Goal: Task Accomplishment & Management: Complete application form

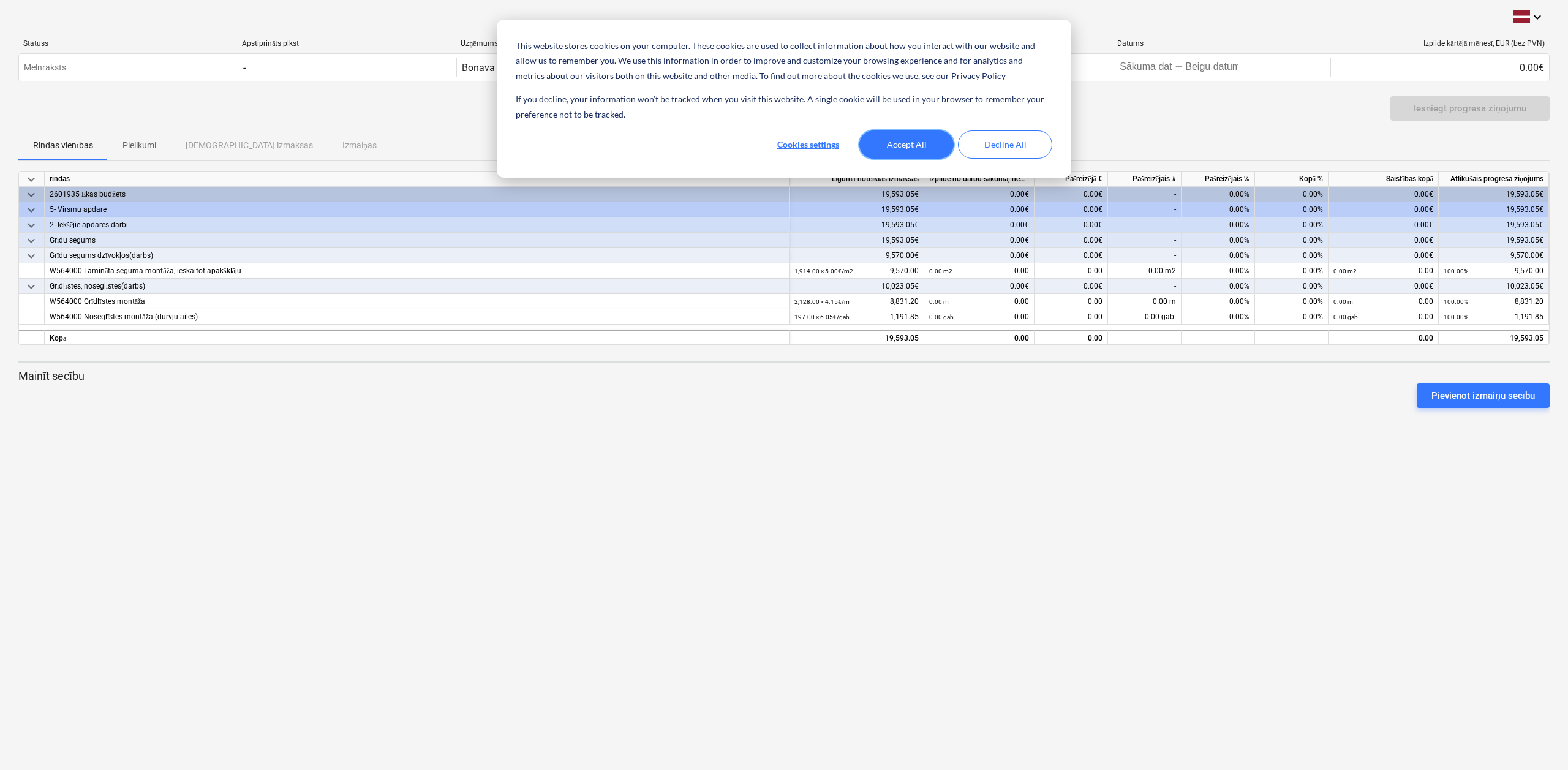
click at [904, 143] on button "Accept All" at bounding box center [906, 144] width 94 height 28
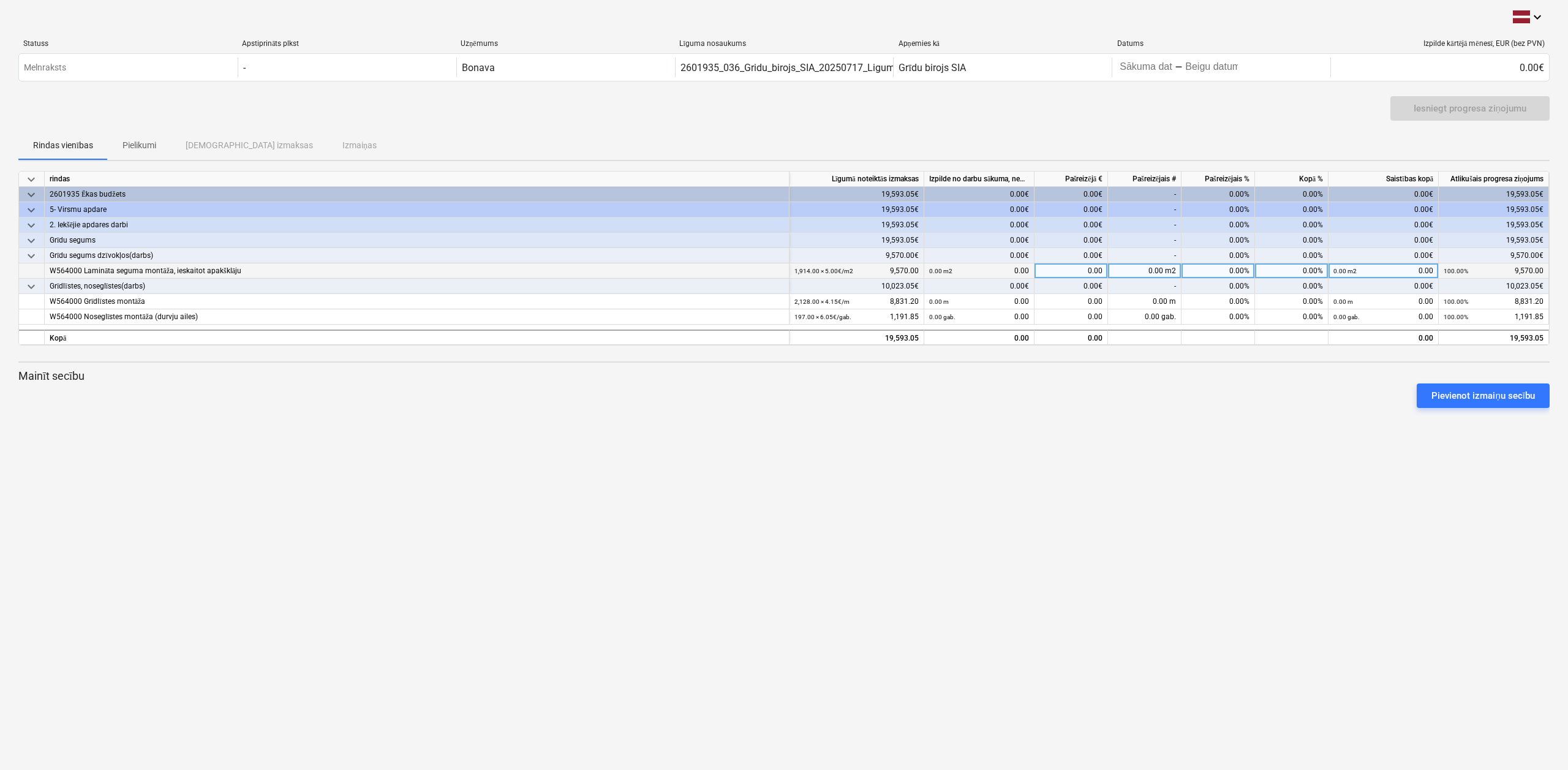
click at [1164, 271] on span at bounding box center [1164, 270] width 2 height 8
type input "965.00"
click at [1455, 112] on div "Iesniegt progresa ziņojumu" at bounding box center [1470, 108] width 113 height 16
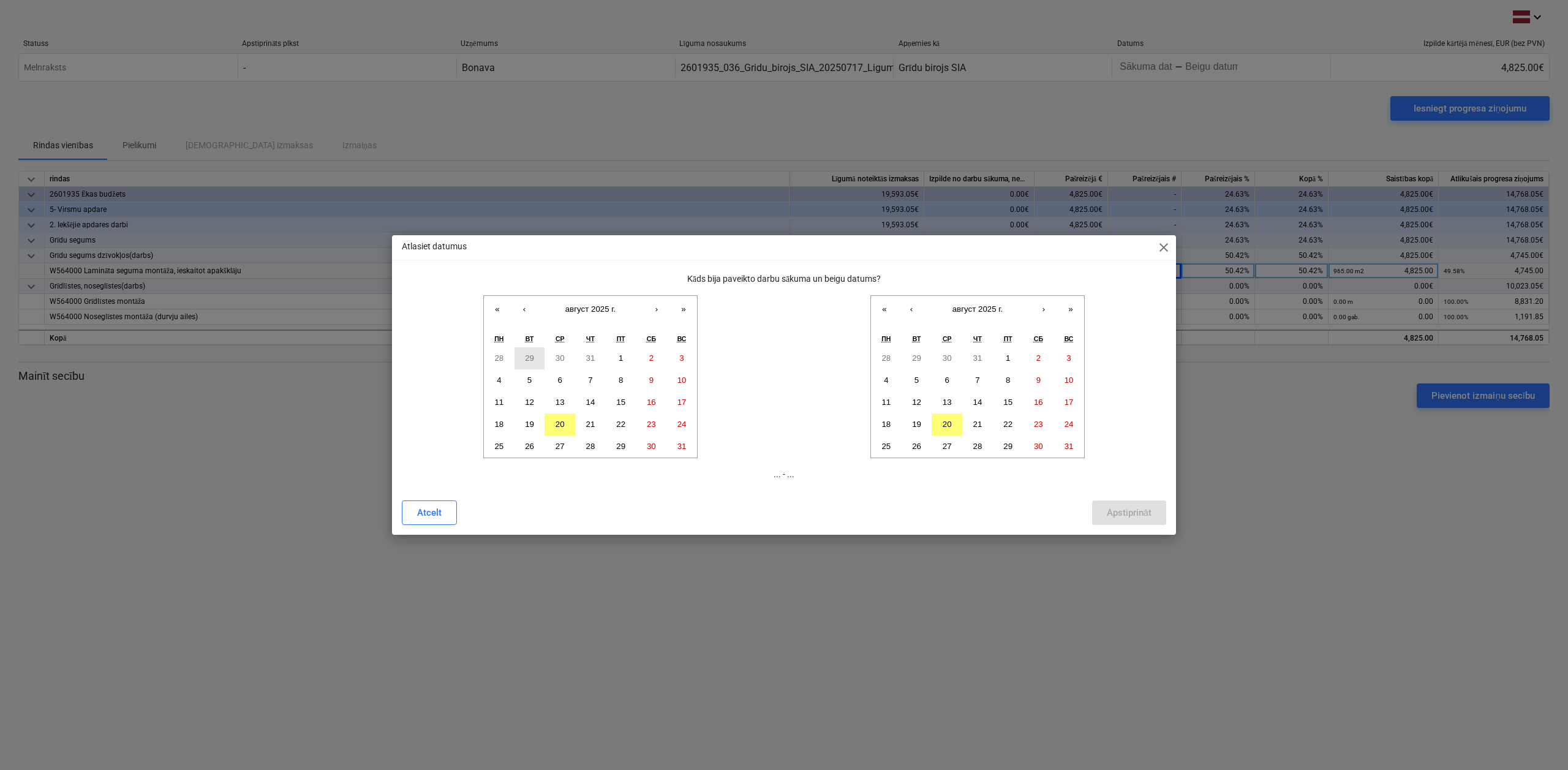
click at [527, 356] on abbr "29" at bounding box center [529, 358] width 9 height 9
click at [621, 444] on abbr "1" at bounding box center [621, 446] width 4 height 9
click at [532, 359] on abbr "29" at bounding box center [529, 358] width 9 height 9
click at [534, 356] on button "1" at bounding box center [530, 358] width 31 height 22
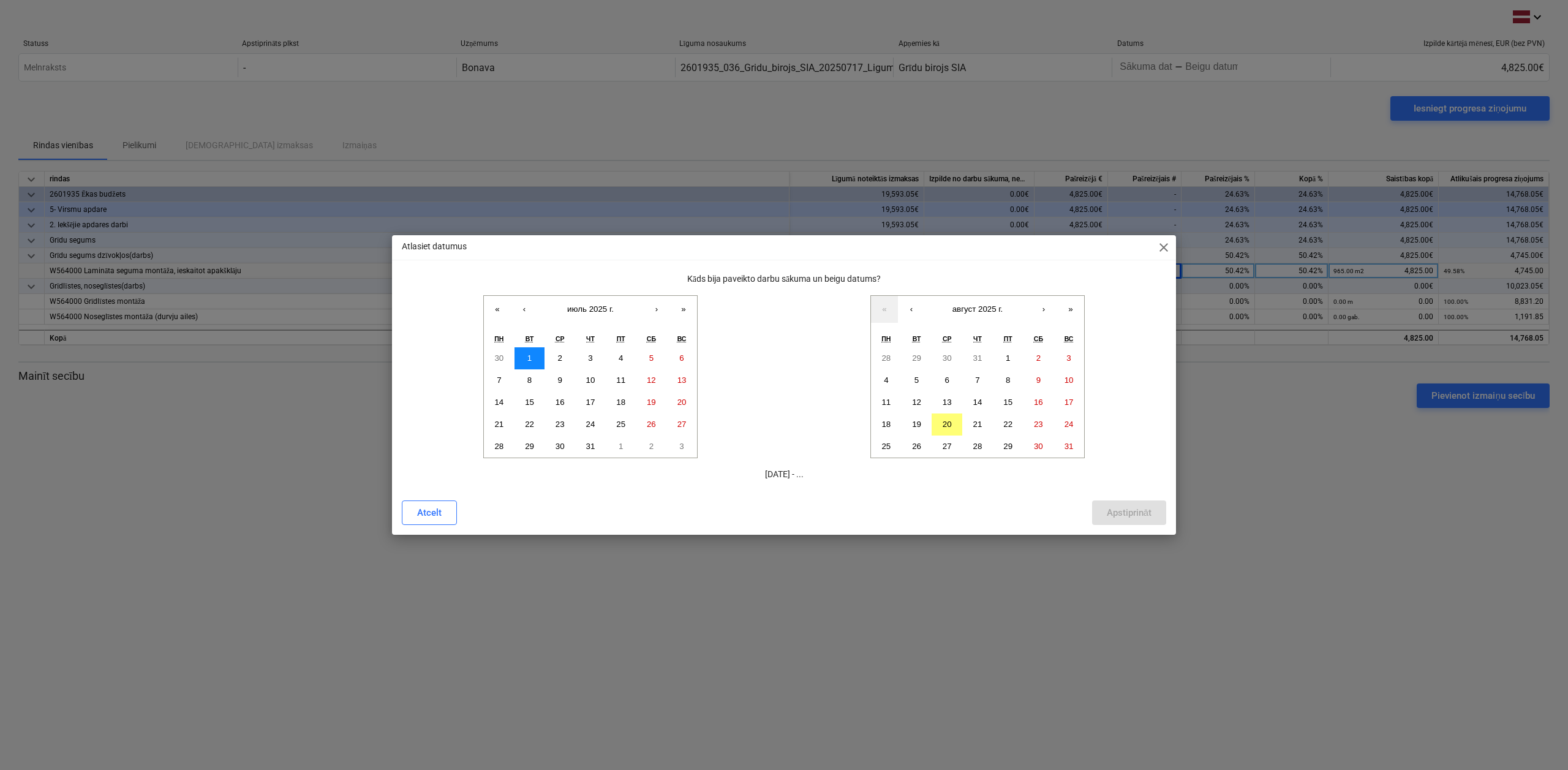
click at [534, 356] on button "1" at bounding box center [530, 358] width 31 height 22
click at [525, 442] on abbr "29" at bounding box center [529, 446] width 9 height 9
click at [527, 444] on abbr "29" at bounding box center [529, 446] width 9 height 9
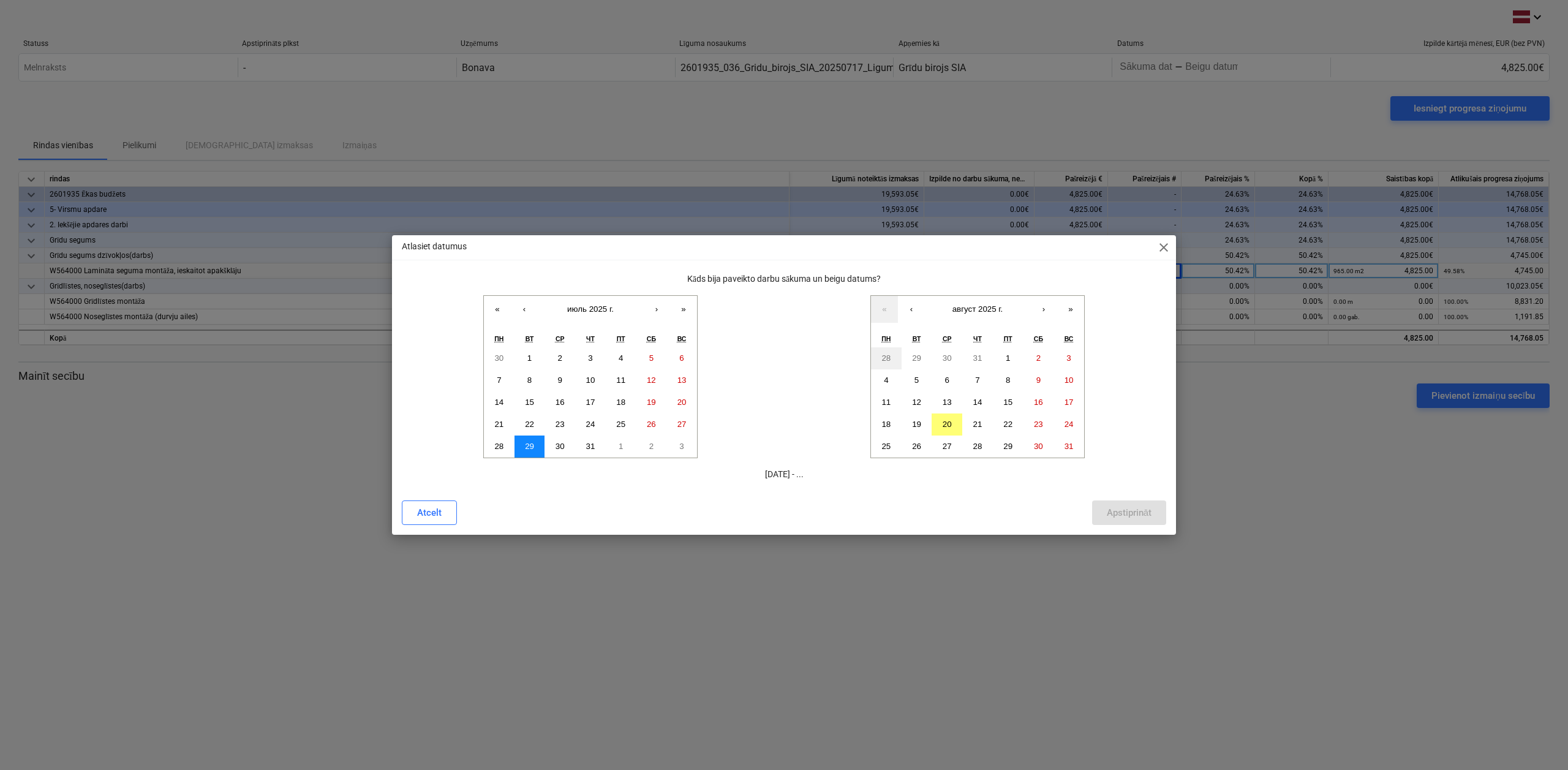
click at [527, 444] on abbr "29" at bounding box center [529, 446] width 9 height 9
click at [943, 420] on abbr "20" at bounding box center [947, 424] width 9 height 9
click at [919, 423] on abbr "19" at bounding box center [917, 424] width 9 height 9
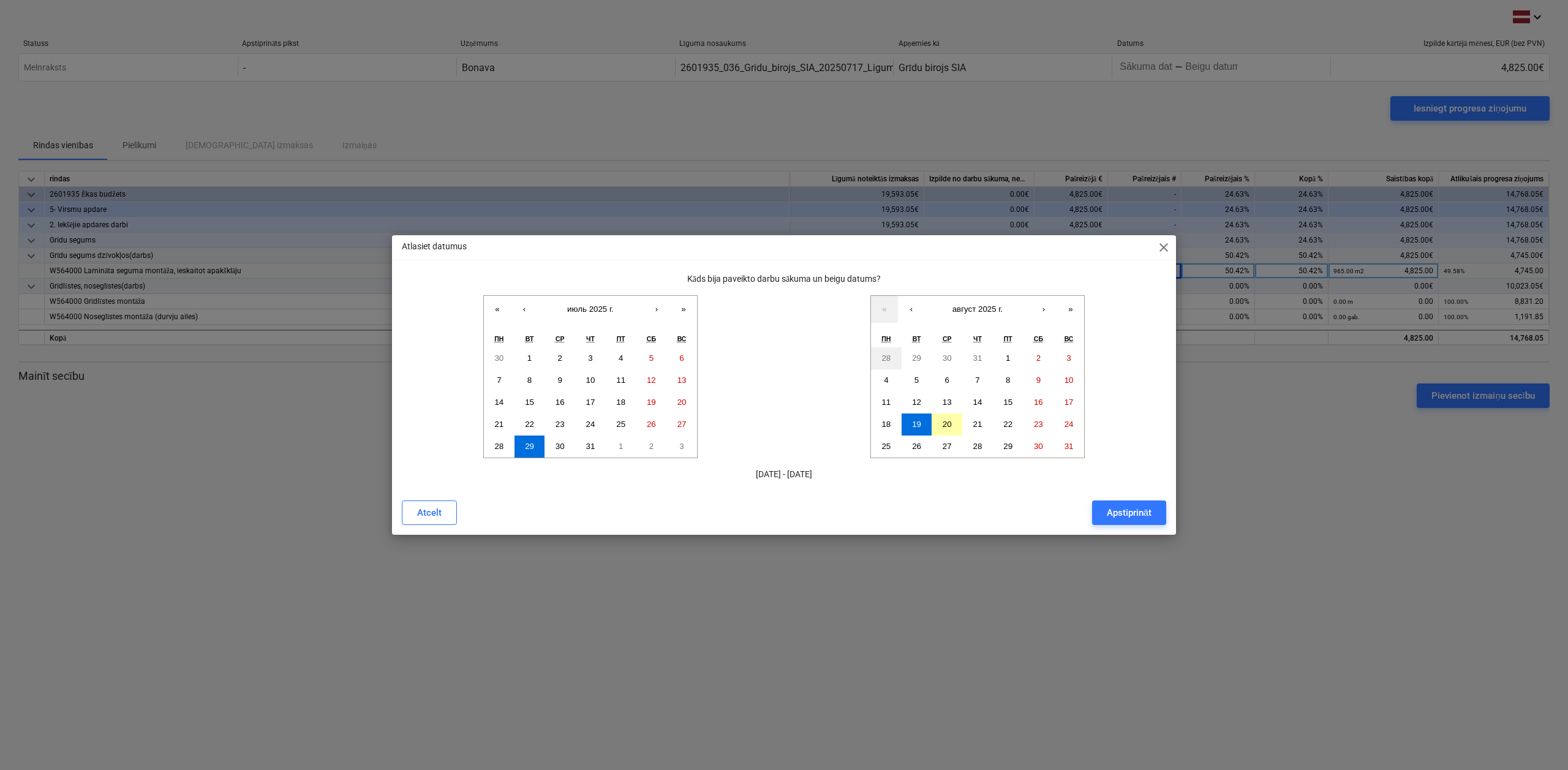
click at [945, 423] on abbr "20" at bounding box center [947, 424] width 9 height 9
click at [1122, 507] on div "Apstiprināt" at bounding box center [1129, 512] width 45 height 16
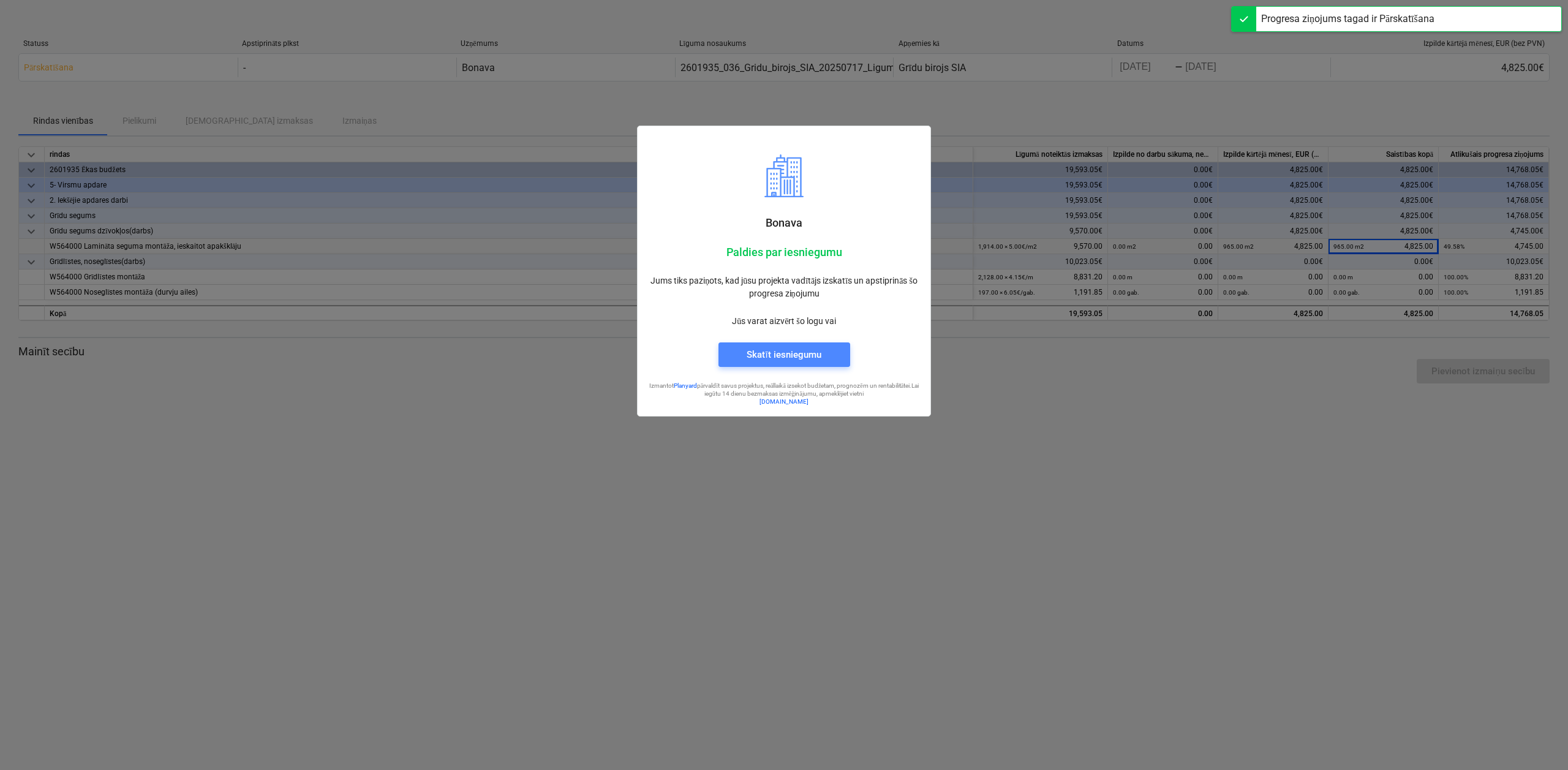
click at [772, 354] on div "Skatīt iesniegumu" at bounding box center [783, 355] width 74 height 16
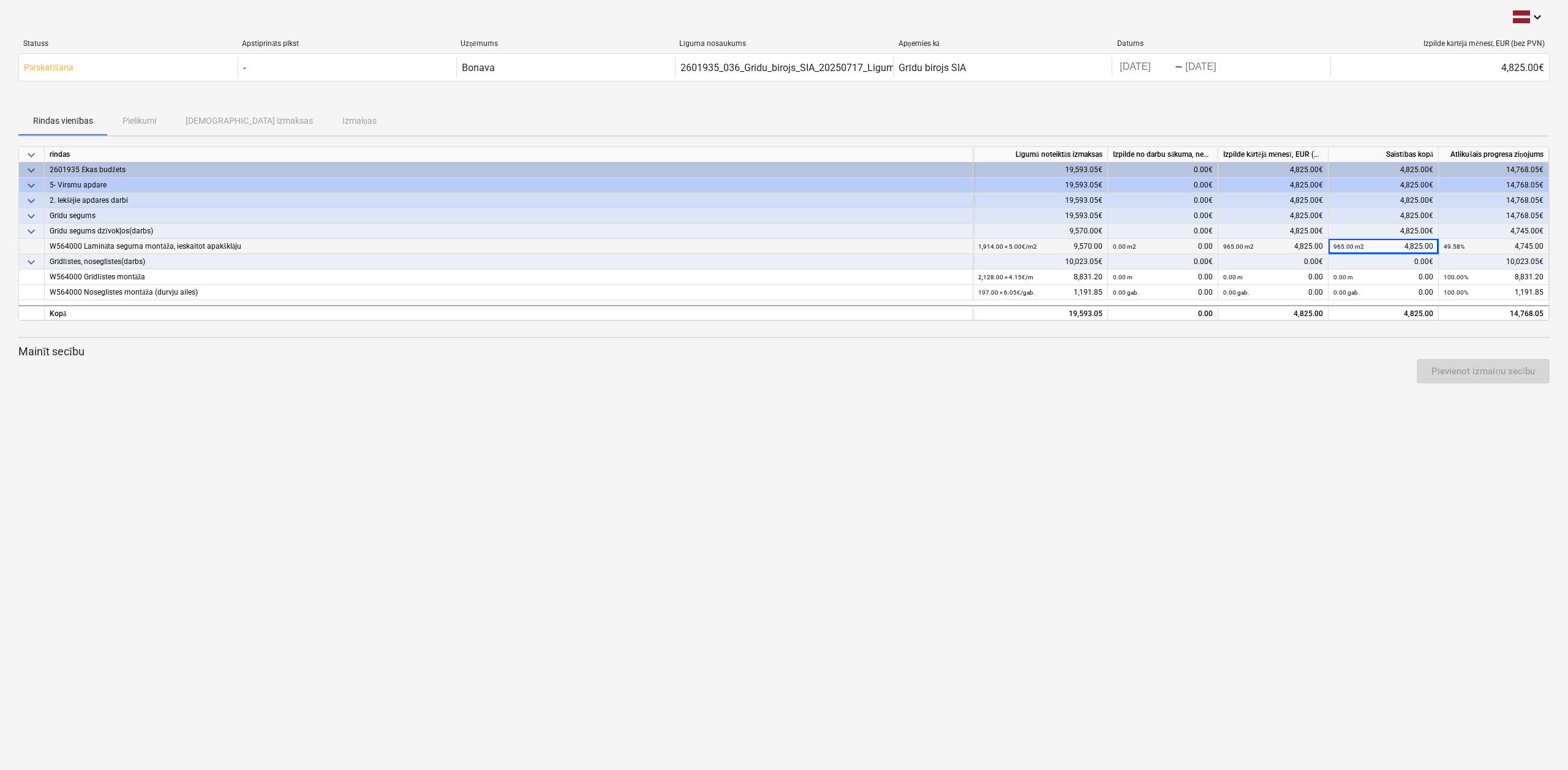
scroll to position [0, 1]
